Goal: Task Accomplishment & Management: Manage account settings

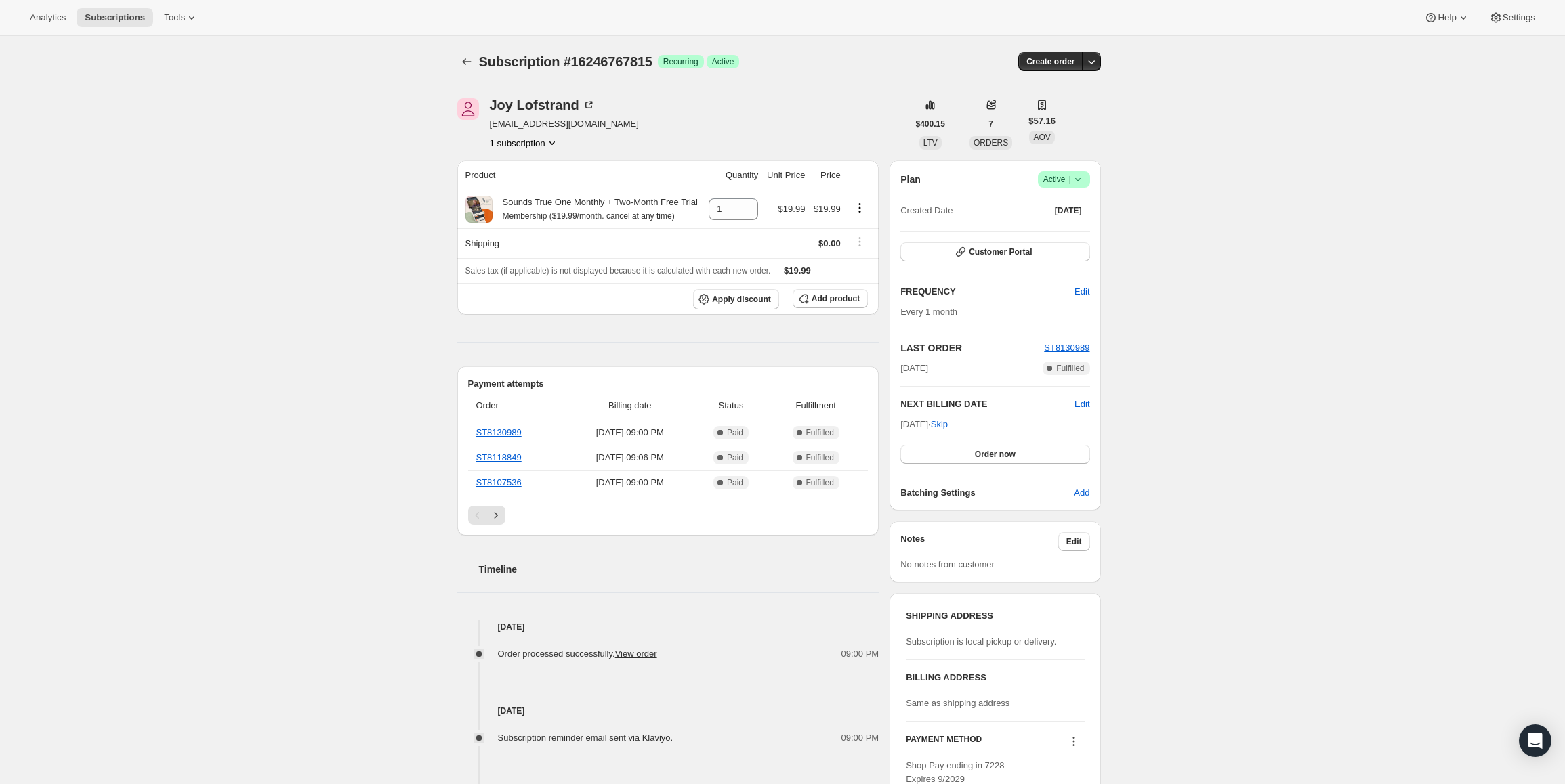
click at [1044, 178] on span "Success Active |" at bounding box center [1063, 180] width 52 height 17
click at [1046, 201] on span "Pause subscription" at bounding box center [1067, 207] width 74 height 11
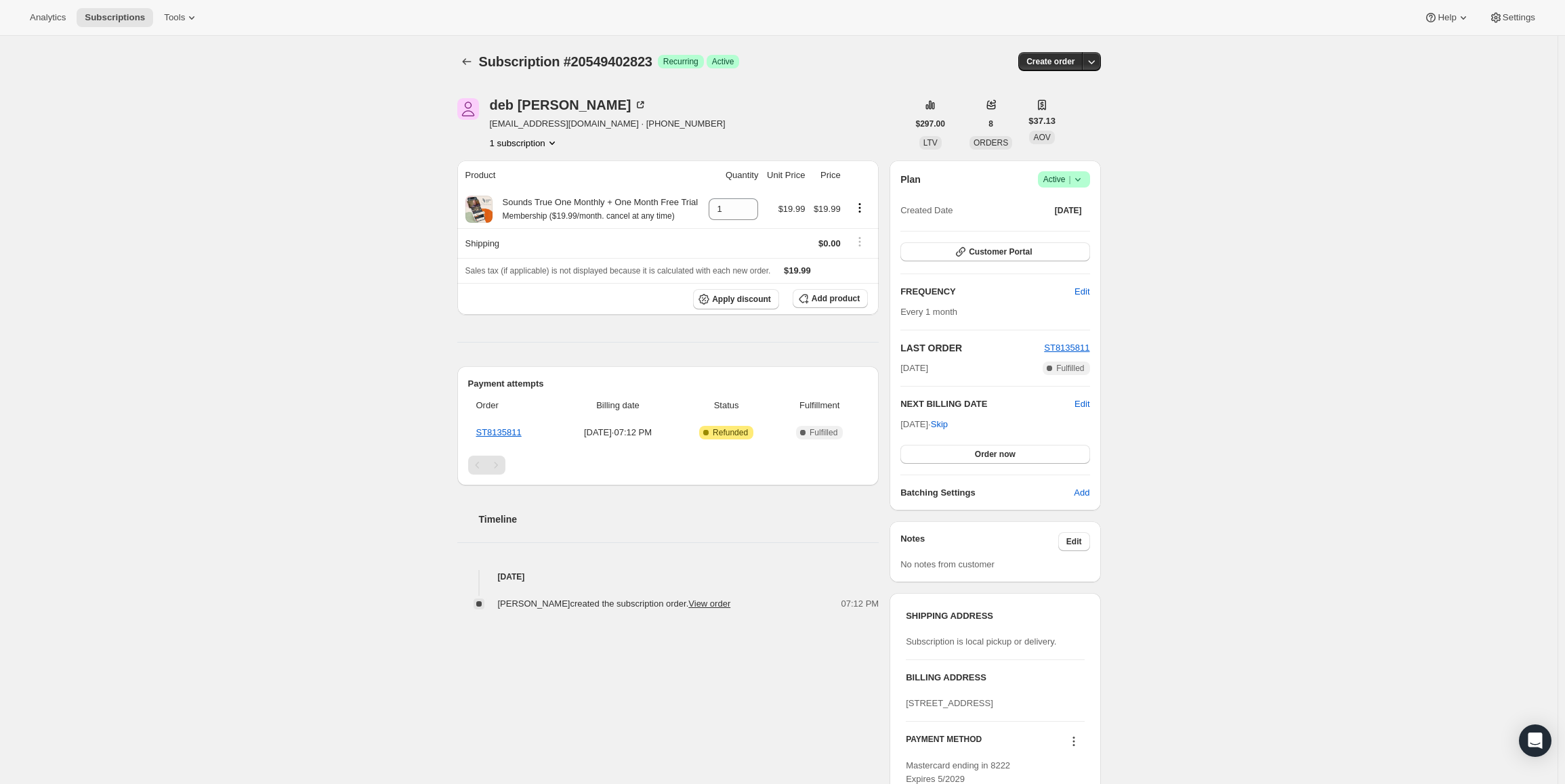
click at [1065, 189] on div "Plan Success Active | Created Date Oct 1, 2025" at bounding box center [994, 195] width 189 height 49
click at [1066, 181] on span "Active |" at bounding box center [1064, 180] width 41 height 14
click at [1069, 222] on span "Cancel subscription" at bounding box center [1069, 229] width 77 height 14
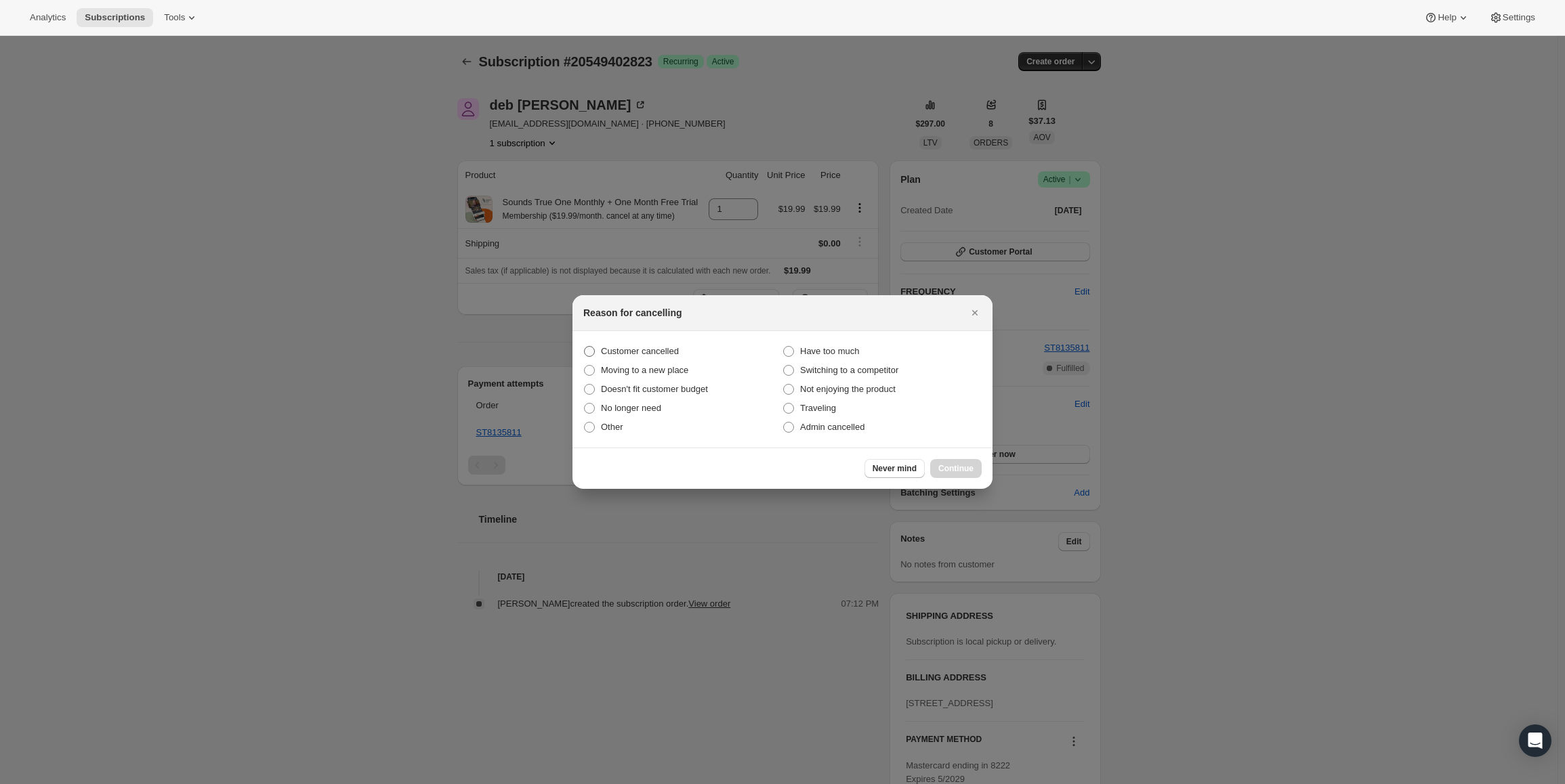
click at [648, 347] on span "Customer cancelled" at bounding box center [640, 351] width 78 height 11
click at [585, 347] on input "Customer cancelled" at bounding box center [584, 346] width 1 height 1
radio input "true"
click at [945, 467] on span "Continue" at bounding box center [956, 468] width 35 height 11
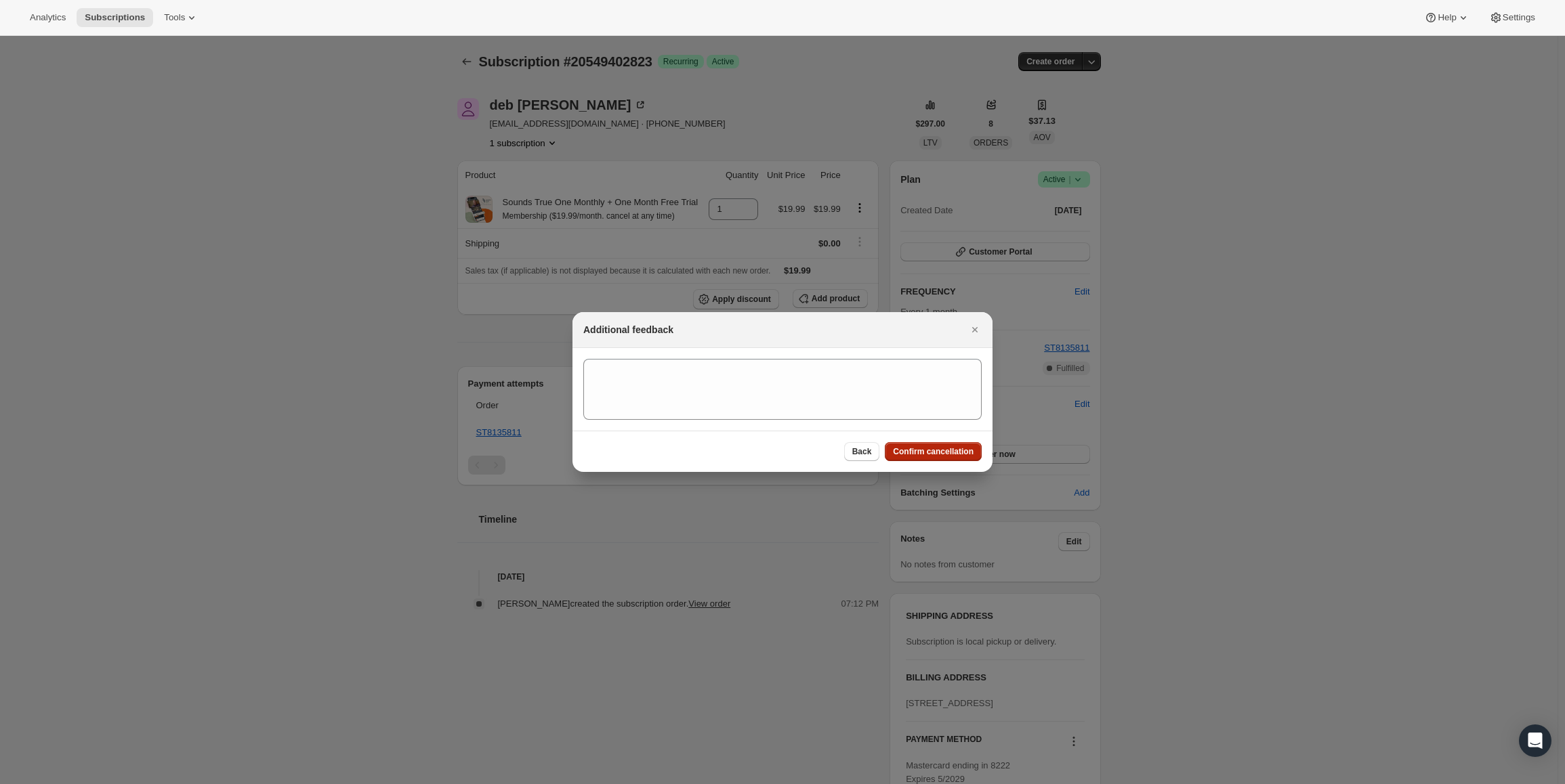
click at [948, 447] on span "Confirm cancellation" at bounding box center [933, 452] width 80 height 11
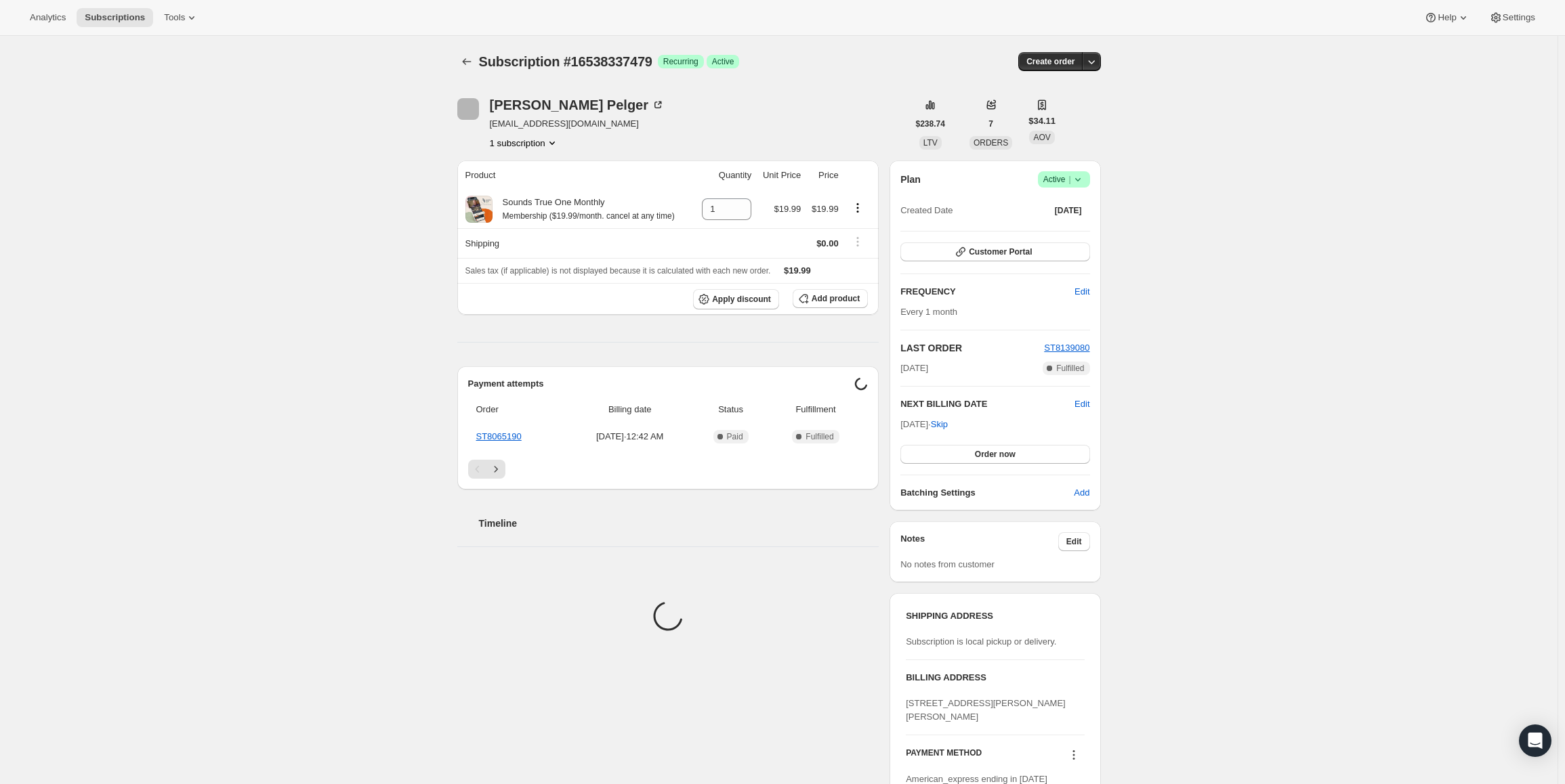
click at [1065, 174] on span "Active |" at bounding box center [1064, 180] width 41 height 14
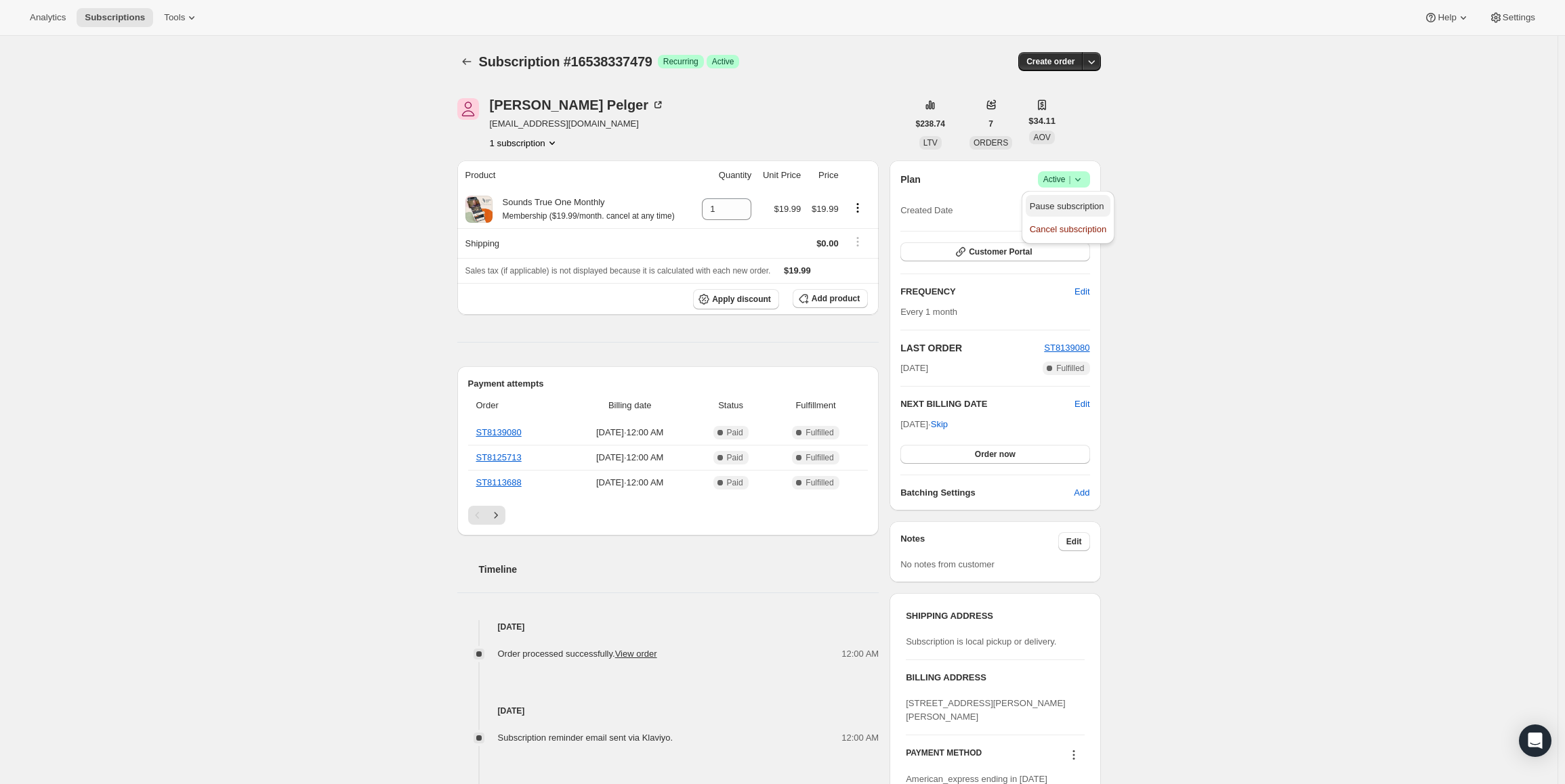
click at [1038, 204] on span "Pause subscription" at bounding box center [1067, 207] width 74 height 11
